Goal: Information Seeking & Learning: Learn about a topic

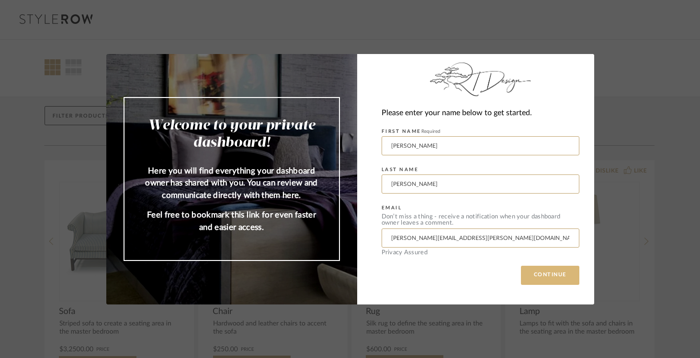
click at [554, 274] on button "CONTINUE" at bounding box center [550, 275] width 58 height 19
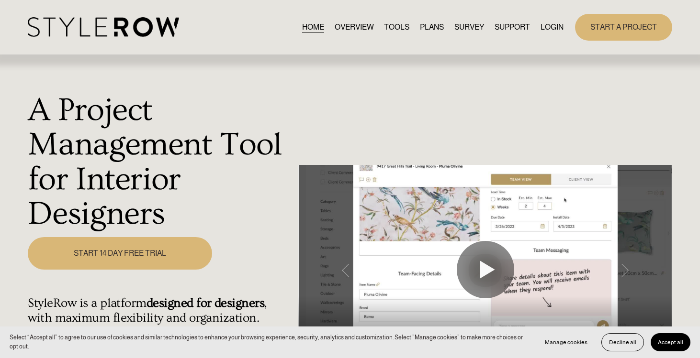
click at [548, 26] on link "LOGIN" at bounding box center [551, 27] width 23 height 13
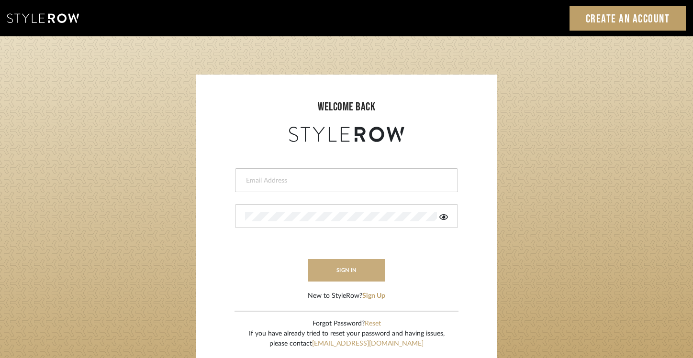
type input "[PERSON_NAME][EMAIL_ADDRESS][PERSON_NAME][DOMAIN_NAME]"
click at [357, 268] on button "sign in" at bounding box center [346, 270] width 77 height 22
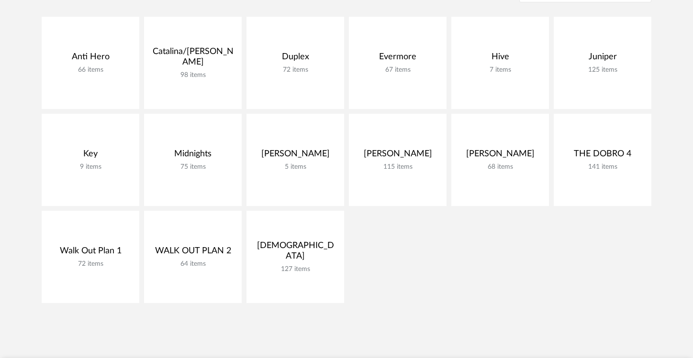
scroll to position [221, 0]
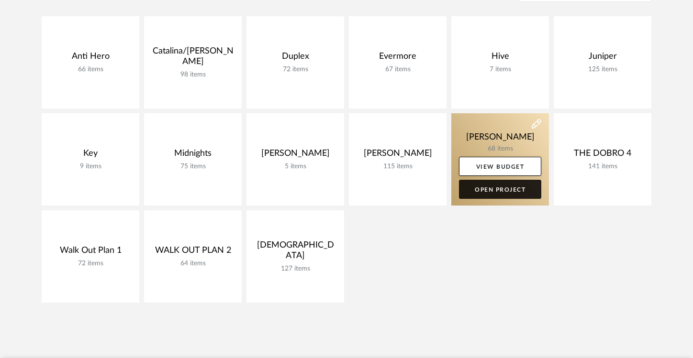
click at [484, 193] on link "Open Project" at bounding box center [500, 189] width 82 height 19
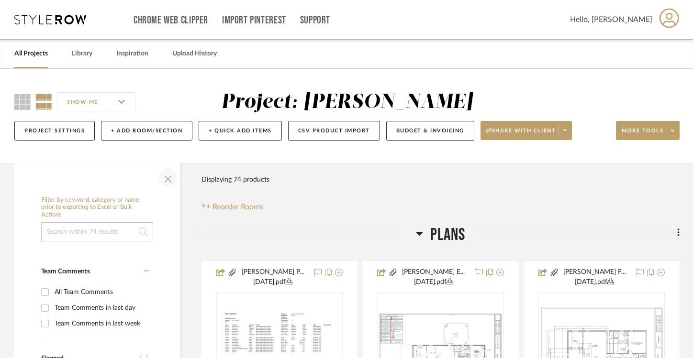
click at [168, 177] on span "button" at bounding box center [168, 177] width 23 height 23
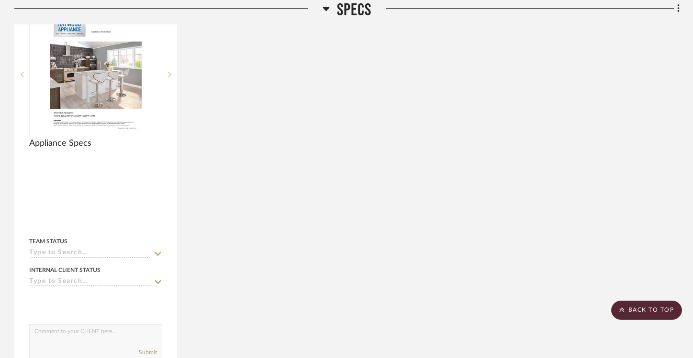
scroll to position [756, 0]
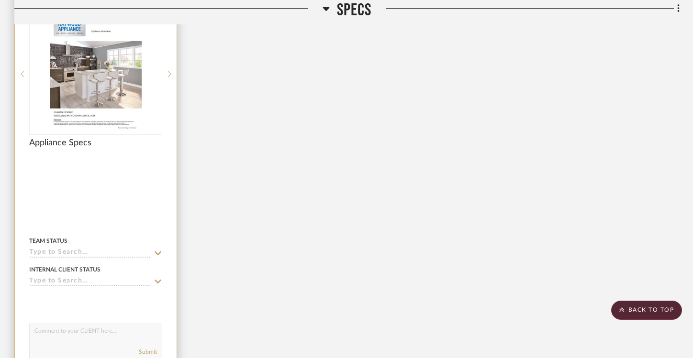
click at [114, 81] on img "0" at bounding box center [96, 74] width 92 height 120
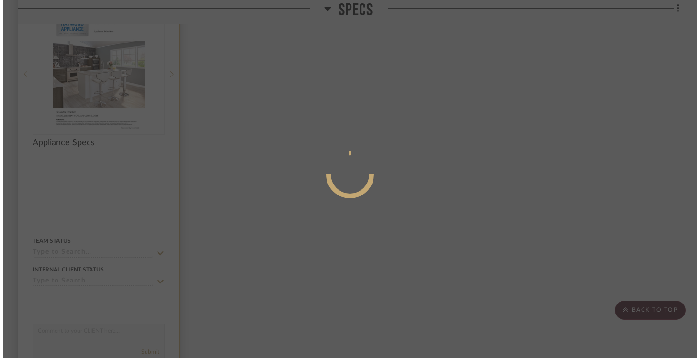
scroll to position [0, 0]
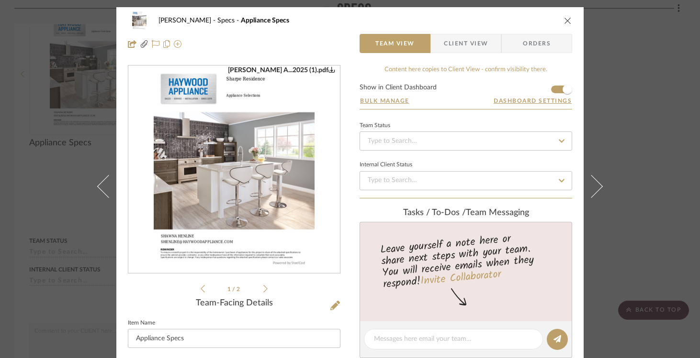
click at [259, 286] on li "1 / 2" at bounding box center [234, 288] width 58 height 11
click at [263, 291] on icon at bounding box center [265, 289] width 4 height 9
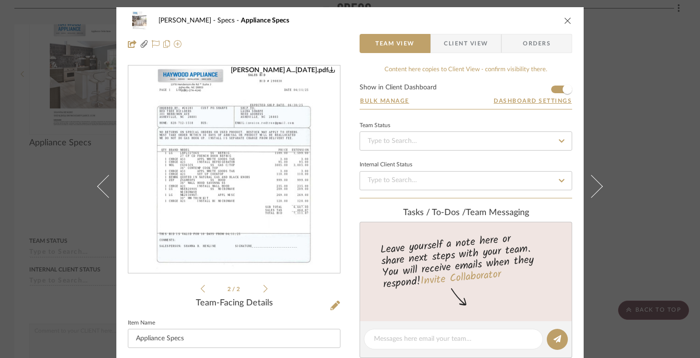
click at [228, 169] on img "1" at bounding box center [234, 170] width 161 height 208
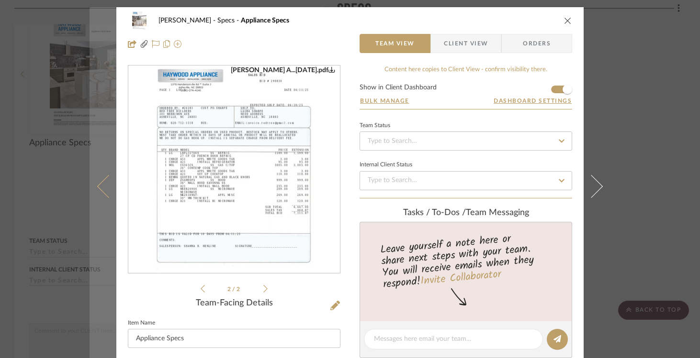
click at [104, 181] on icon at bounding box center [108, 186] width 23 height 23
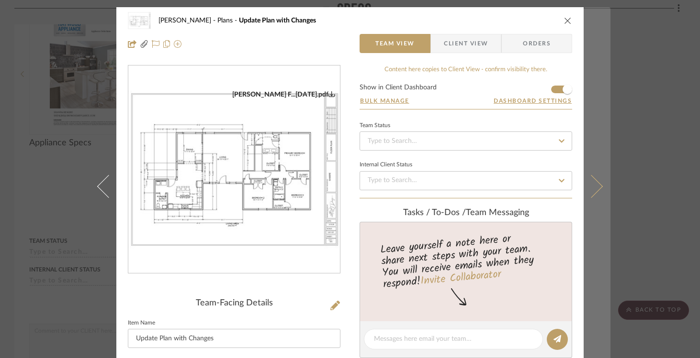
click at [587, 186] on icon at bounding box center [591, 186] width 23 height 23
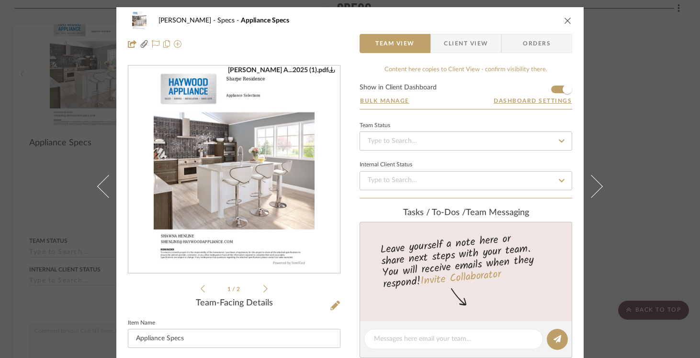
click at [228, 176] on img "0" at bounding box center [234, 170] width 161 height 208
click at [564, 19] on icon "close" at bounding box center [568, 21] width 8 height 8
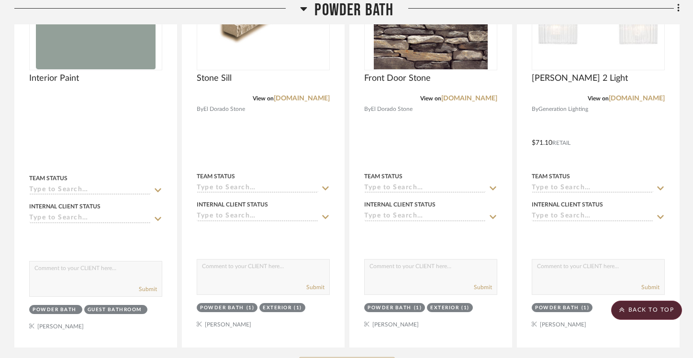
scroll to position [4800, 0]
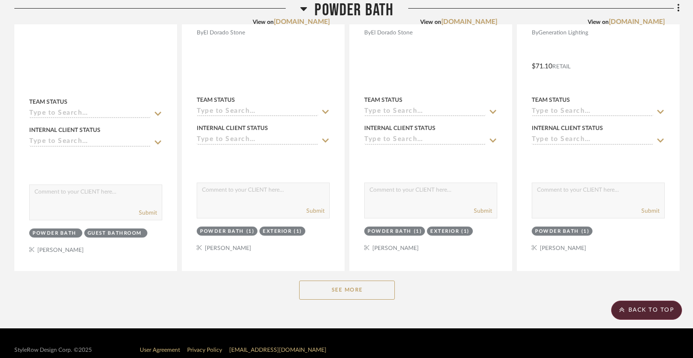
click at [335, 281] on button "See More" at bounding box center [347, 290] width 96 height 19
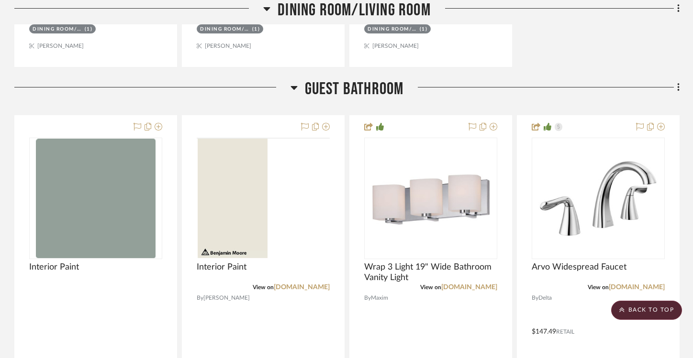
scroll to position [3047, 0]
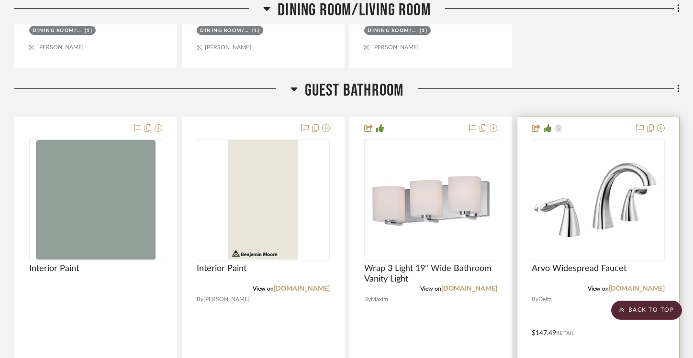
click at [611, 212] on div at bounding box center [598, 200] width 133 height 122
click at [582, 215] on img "0" at bounding box center [598, 200] width 120 height 120
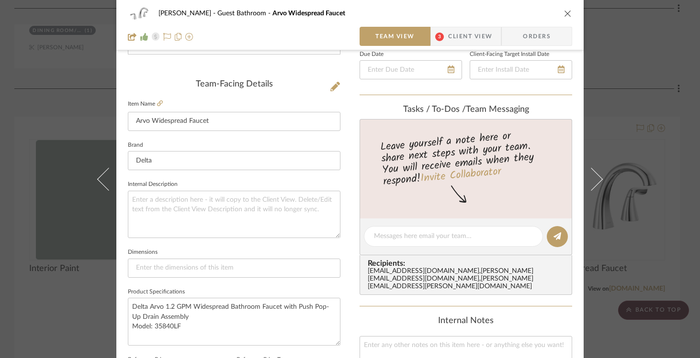
scroll to position [236, 0]
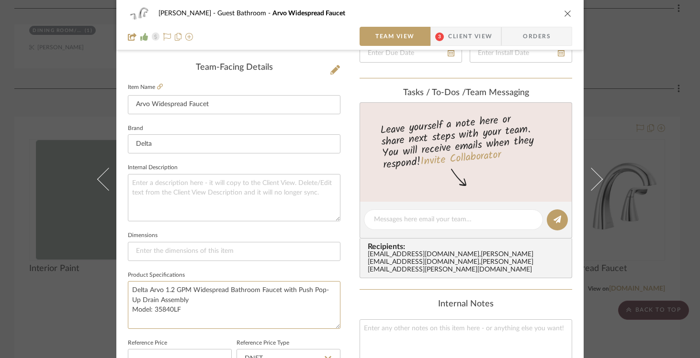
drag, startPoint x: 181, startPoint y: 309, endPoint x: 123, endPoint y: 290, distance: 61.0
click at [123, 290] on div "Sharpe Guest Bathroom Arvo Widespread Faucet Team View 3 Client View Orders Tea…" at bounding box center [349, 213] width 467 height 884
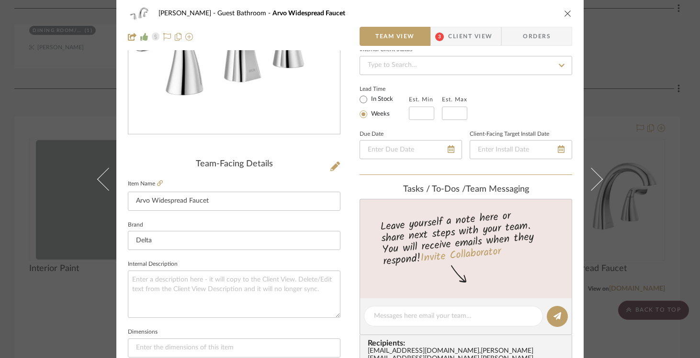
scroll to position [0, 0]
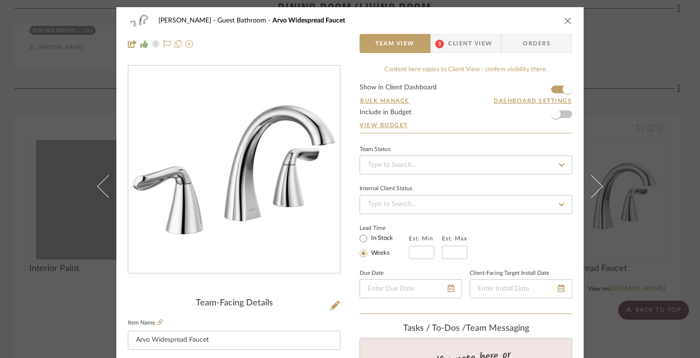
click at [568, 21] on icon "close" at bounding box center [568, 21] width 8 height 8
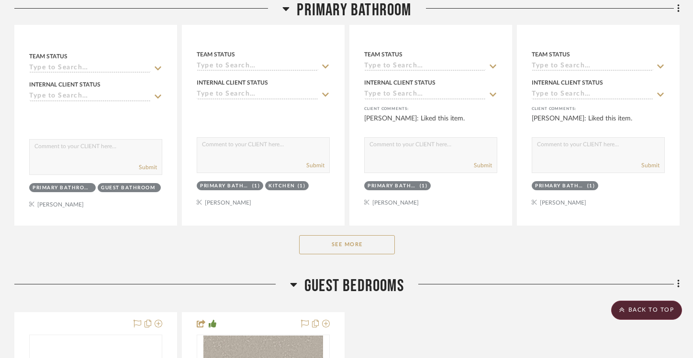
scroll to position [3923, 0]
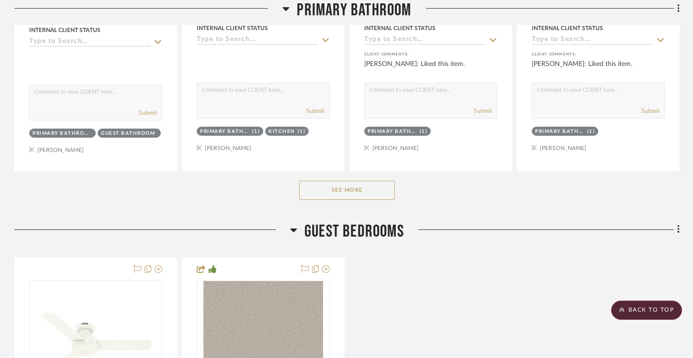
click at [362, 181] on button "See More" at bounding box center [347, 190] width 96 height 19
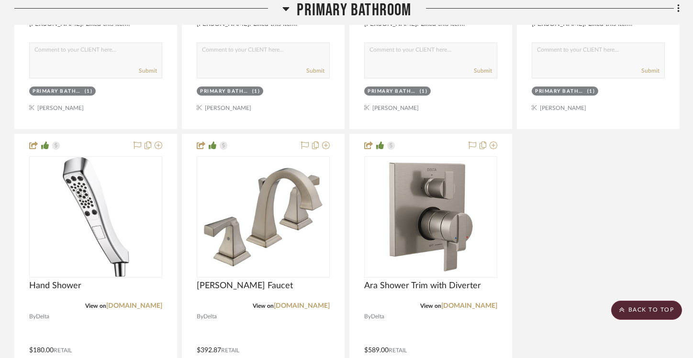
scroll to position [4815, 0]
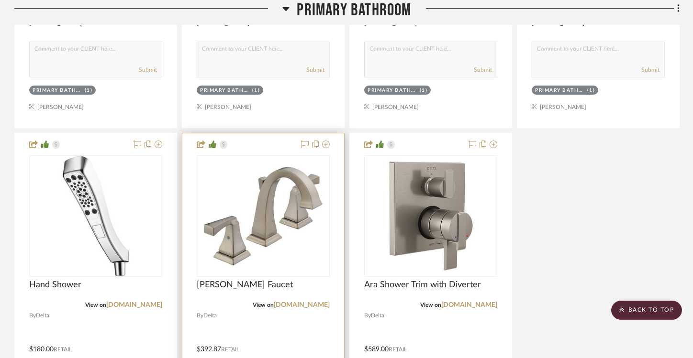
click at [238, 228] on img "0" at bounding box center [263, 217] width 120 height 120
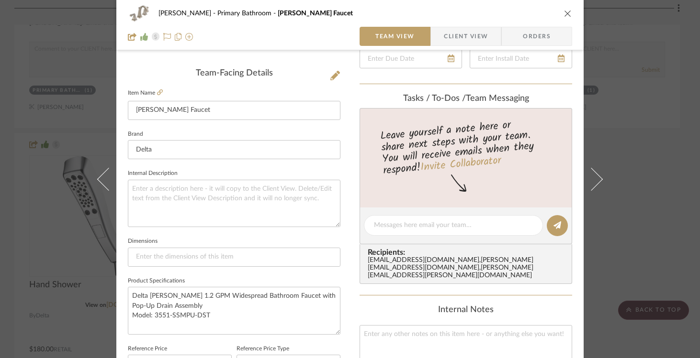
scroll to position [282, 0]
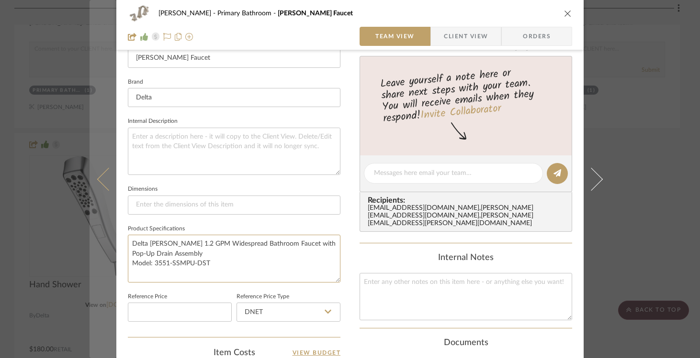
drag, startPoint x: 213, startPoint y: 262, endPoint x: 109, endPoint y: 236, distance: 106.9
click at [109, 236] on mat-dialog-content "Sharpe Primary Bathroom Dryden Faucet Team View Client View Orders Team-Facing …" at bounding box center [350, 167] width 521 height 884
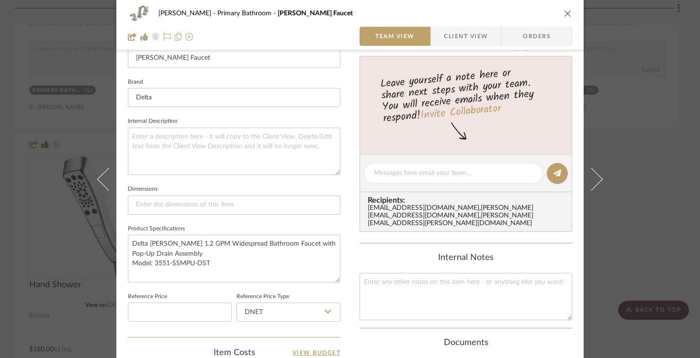
click at [564, 10] on icon "close" at bounding box center [568, 14] width 8 height 8
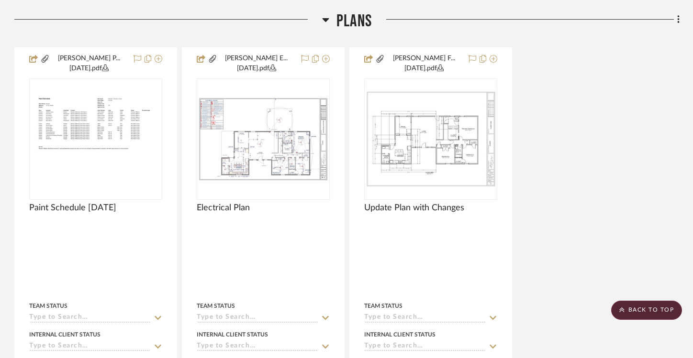
scroll to position [213, 0]
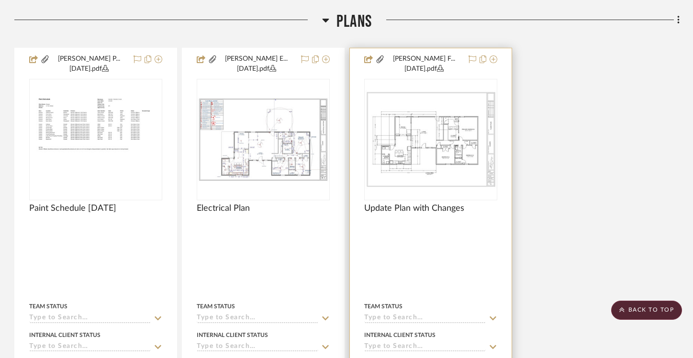
click at [409, 155] on div at bounding box center [430, 140] width 133 height 122
click at [418, 141] on img "0" at bounding box center [430, 139] width 131 height 99
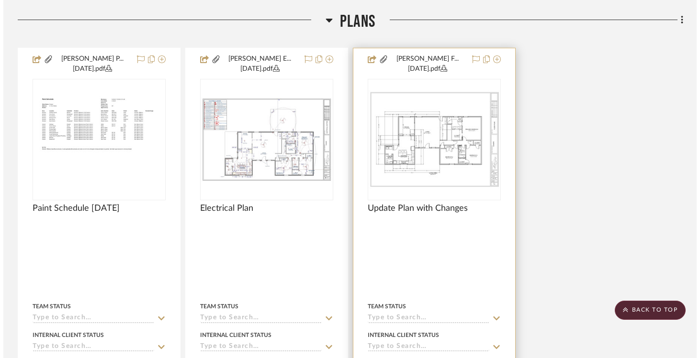
scroll to position [0, 0]
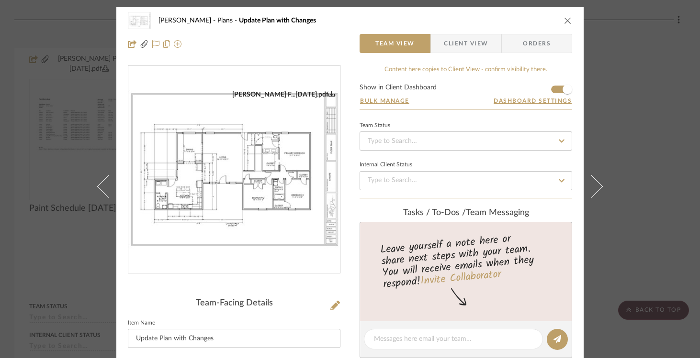
click at [234, 184] on img "0" at bounding box center [234, 169] width 212 height 159
click at [565, 22] on icon "close" at bounding box center [568, 21] width 8 height 8
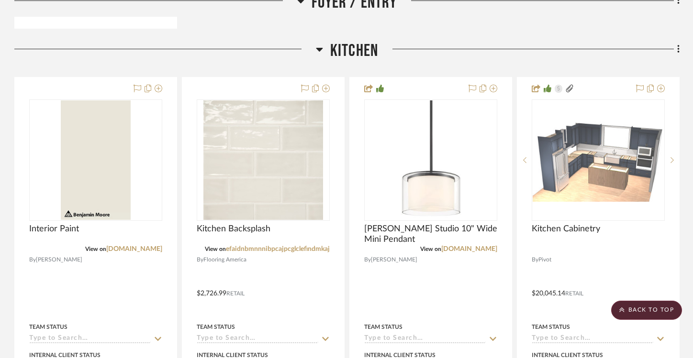
scroll to position [2116, 0]
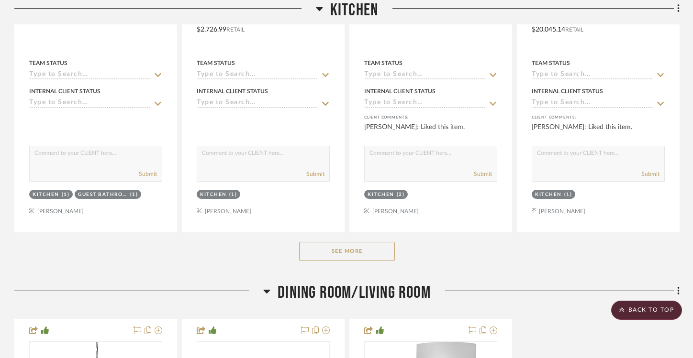
click at [326, 243] on button "See More" at bounding box center [347, 251] width 96 height 19
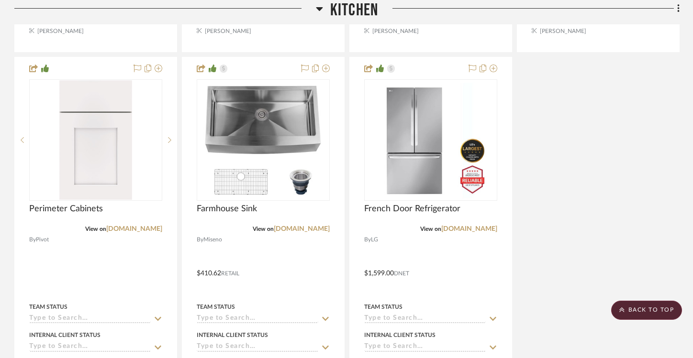
scroll to position [3407, 0]
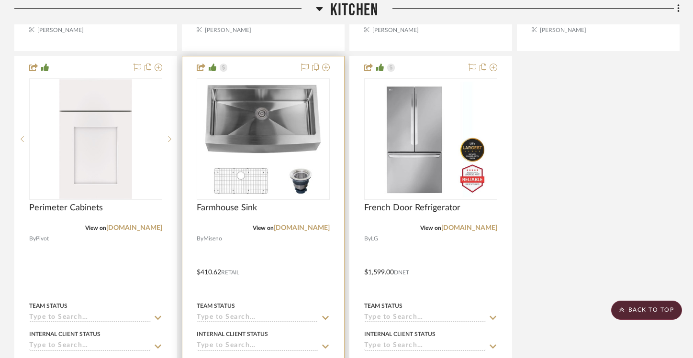
click at [260, 123] on img "0" at bounding box center [263, 139] width 120 height 120
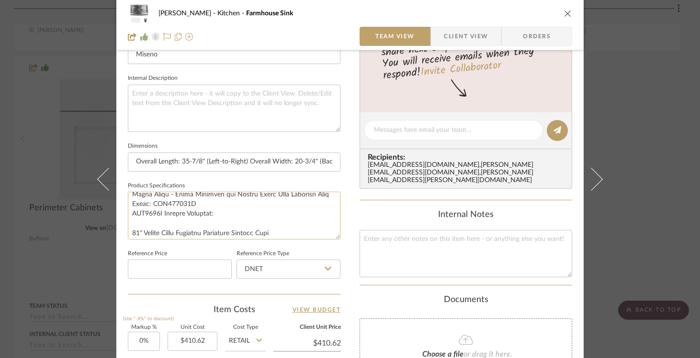
scroll to position [0, 0]
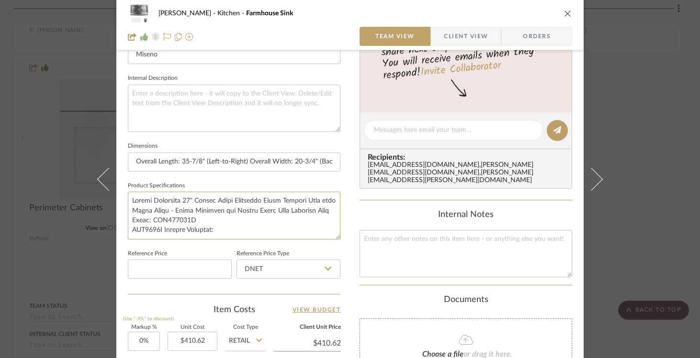
drag, startPoint x: 201, startPoint y: 213, endPoint x: 122, endPoint y: 194, distance: 81.8
click at [122, 194] on div "Sharpe Kitchen Farmhouse Sink Team View Client View Orders Team-Facing Details …" at bounding box center [349, 124] width 467 height 884
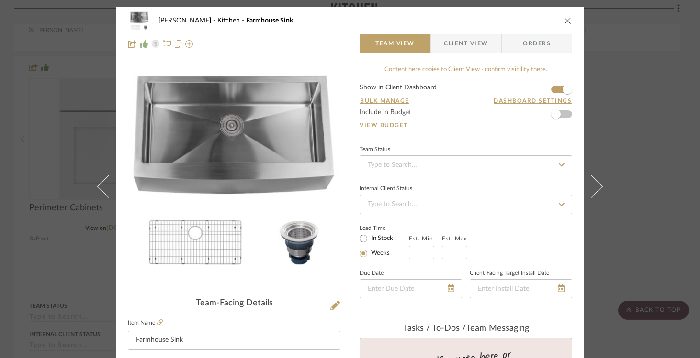
click at [567, 15] on div "Sharpe Kitchen Farmhouse Sink" at bounding box center [350, 20] width 444 height 19
click at [564, 22] on icon "close" at bounding box center [568, 21] width 8 height 8
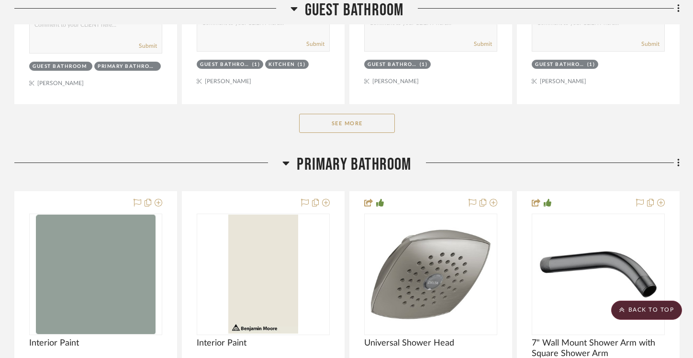
scroll to position [4751, 0]
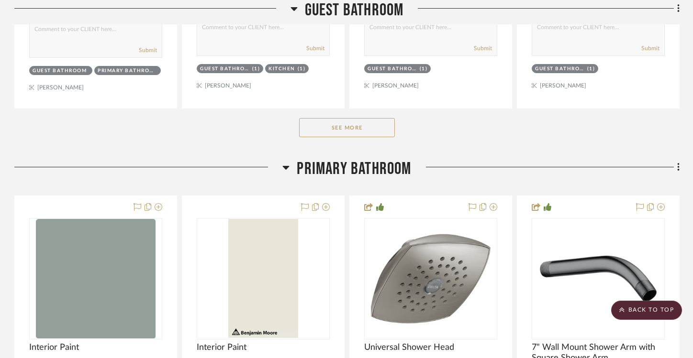
click at [345, 118] on button "See More" at bounding box center [347, 127] width 96 height 19
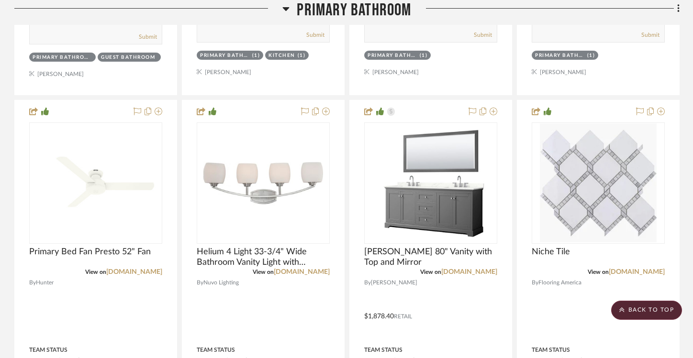
scroll to position [6125, 0]
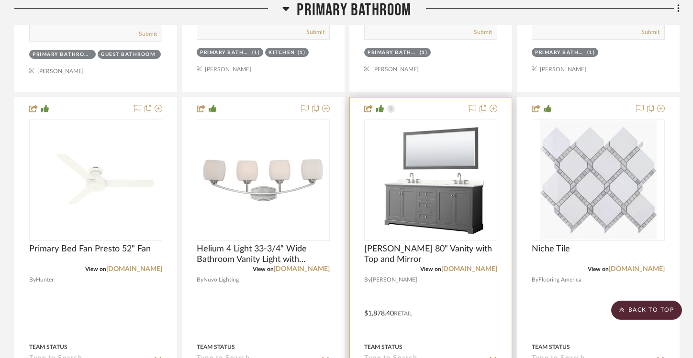
click at [411, 197] on img "0" at bounding box center [431, 181] width 120 height 120
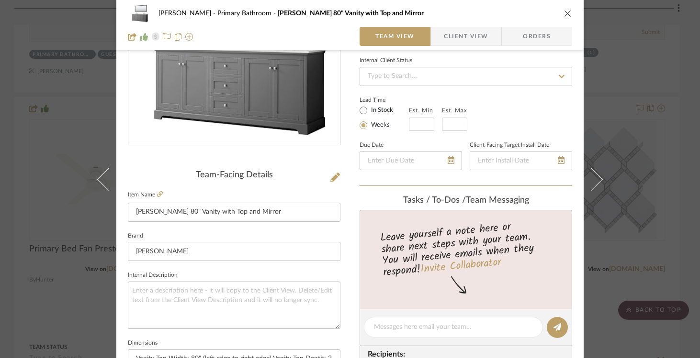
scroll to position [0, 0]
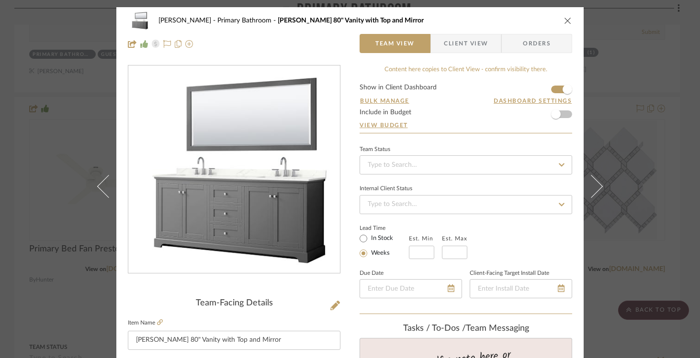
click at [564, 20] on icon "close" at bounding box center [568, 21] width 8 height 8
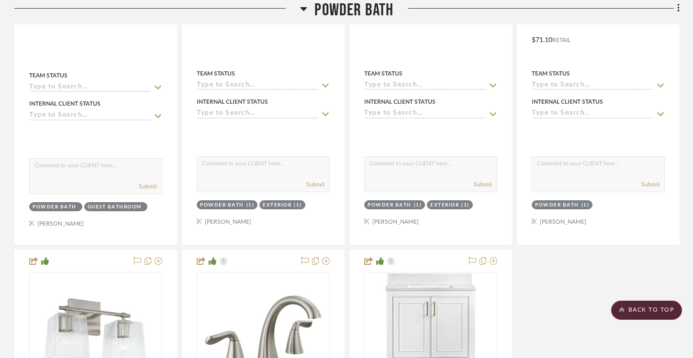
scroll to position [8347, 0]
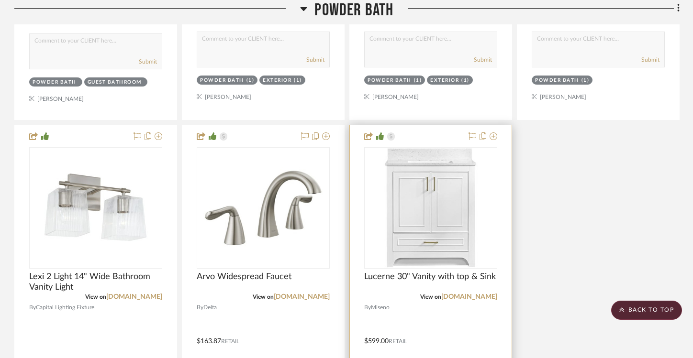
click at [427, 202] on img "0" at bounding box center [431, 208] width 120 height 120
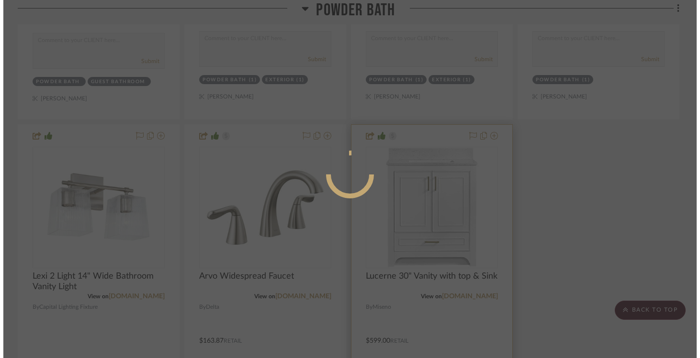
scroll to position [0, 0]
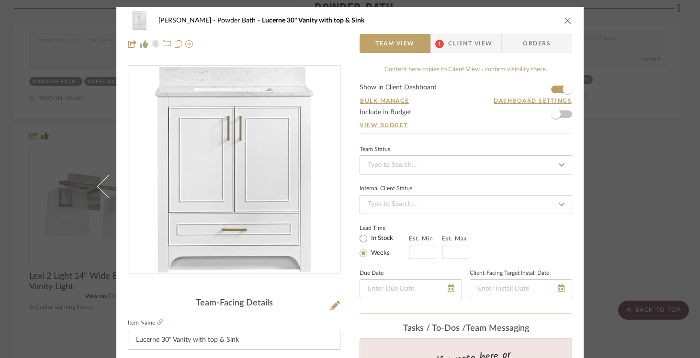
click at [564, 21] on icon "close" at bounding box center [568, 21] width 8 height 8
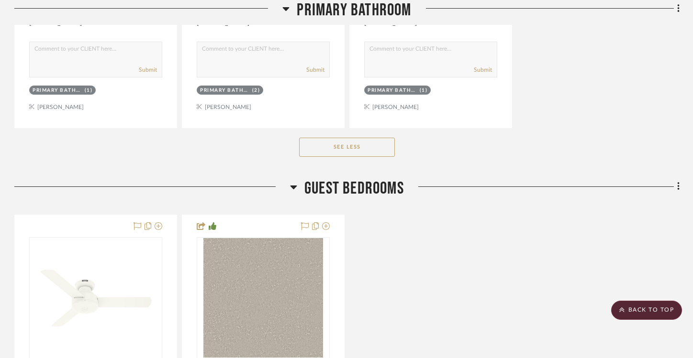
scroll to position [7366, 0]
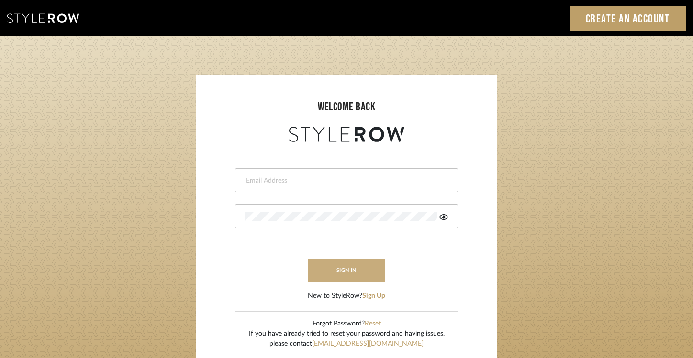
type input "Ross.davis@alairhomes.com"
click at [341, 274] on button "sign in" at bounding box center [346, 270] width 77 height 22
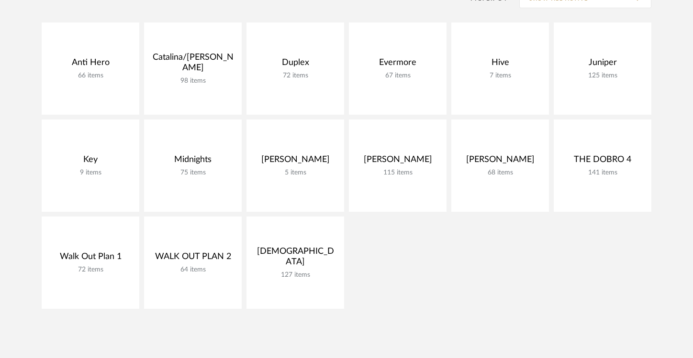
scroll to position [239, 0]
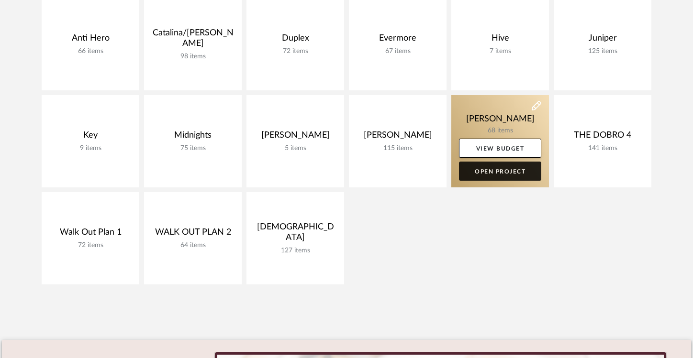
click at [483, 173] on link "Open Project" at bounding box center [500, 171] width 82 height 19
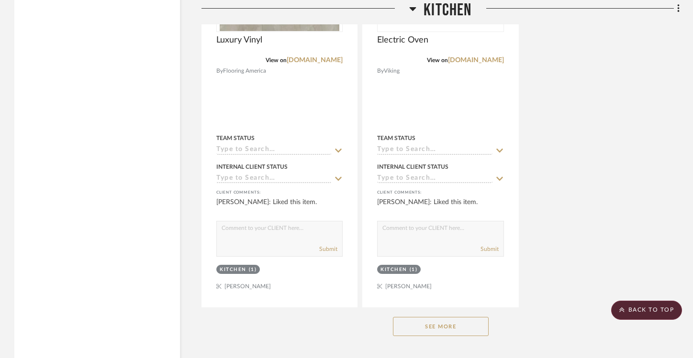
scroll to position [4219, 0]
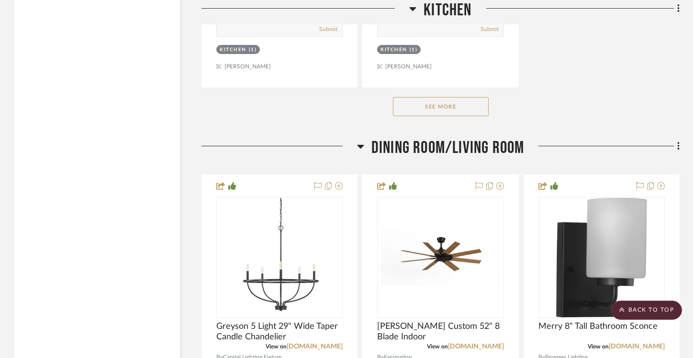
click at [466, 108] on button "See More" at bounding box center [441, 106] width 96 height 19
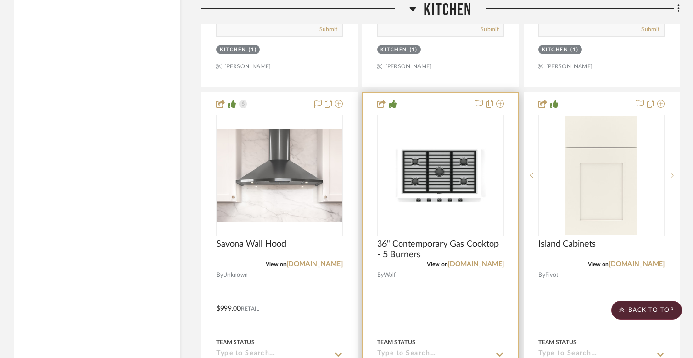
click at [443, 179] on img "0" at bounding box center [440, 175] width 124 height 60
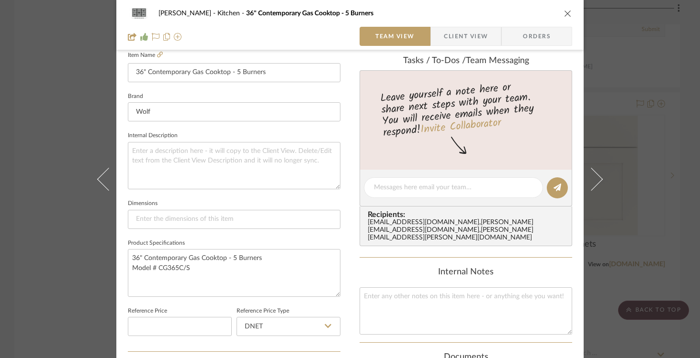
scroll to position [310, 0]
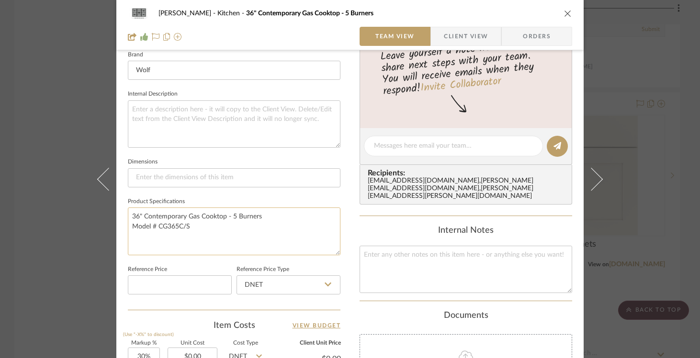
drag, startPoint x: 191, startPoint y: 224, endPoint x: 124, endPoint y: 213, distance: 68.0
click at [128, 213] on textarea "36" Contemporary Gas Cooktop - 5 Burners Model # CG365C/S" at bounding box center [234, 231] width 213 height 47
click at [562, 18] on div "[PERSON_NAME] Kitchen 36" Contemporary Gas Cooktop - 5 Burners" at bounding box center [350, 13] width 444 height 19
click at [564, 13] on icon "close" at bounding box center [568, 14] width 8 height 8
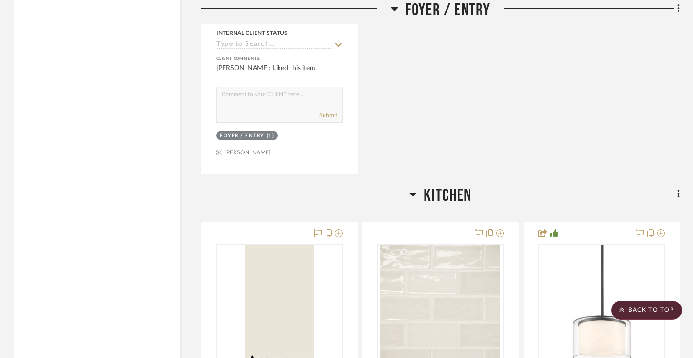
scroll to position [2791, 0]
